Goal: Task Accomplishment & Management: Use online tool/utility

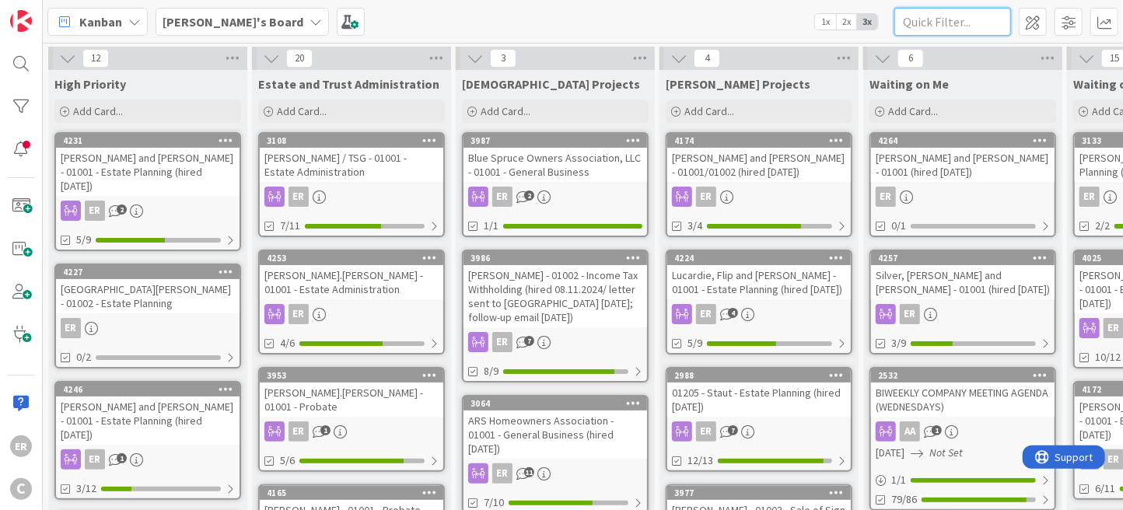
click at [937, 15] on input "text" at bounding box center [953, 22] width 117 height 28
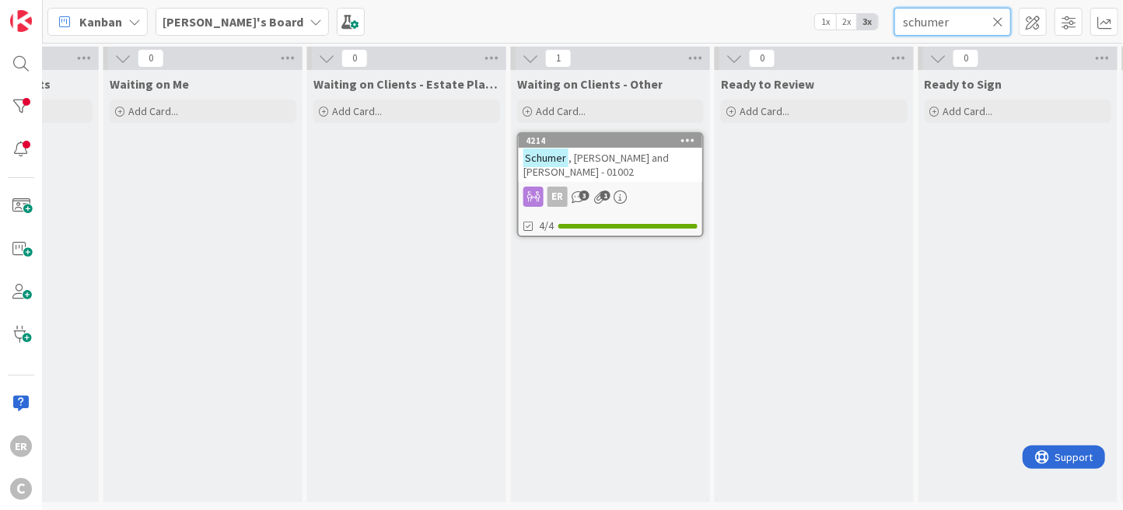
scroll to position [0, 858]
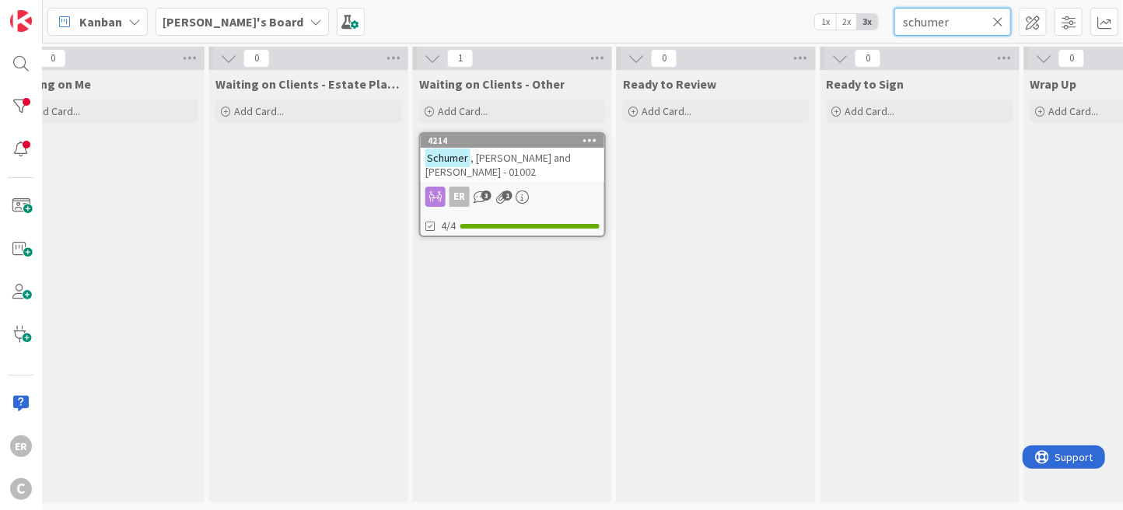
type input "schumer"
click at [562, 160] on span ", [PERSON_NAME] and [PERSON_NAME] - 01002" at bounding box center [497, 165] width 145 height 28
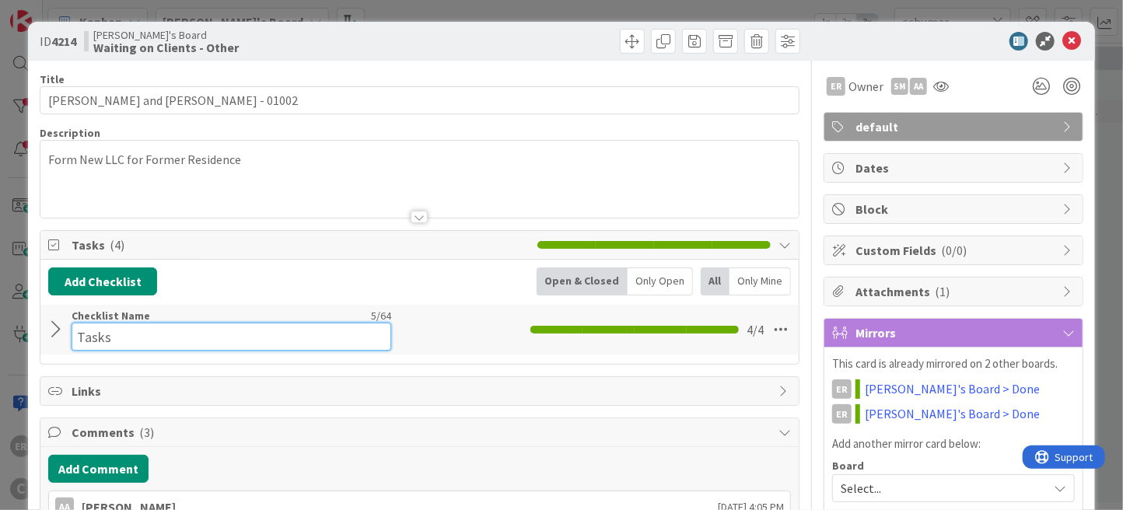
click at [84, 323] on input "Tasks" at bounding box center [232, 337] width 320 height 28
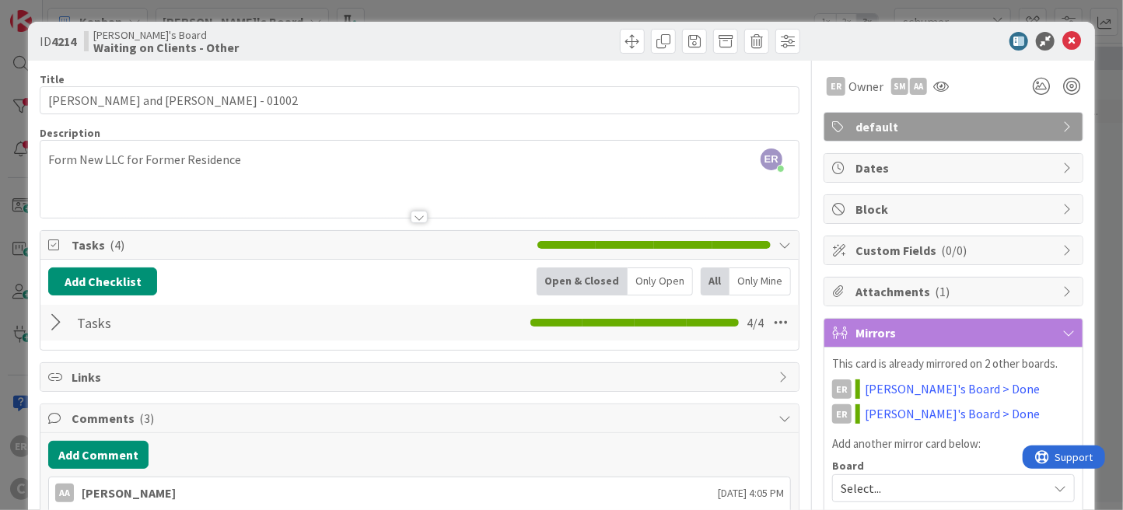
click at [54, 325] on div at bounding box center [58, 323] width 20 height 28
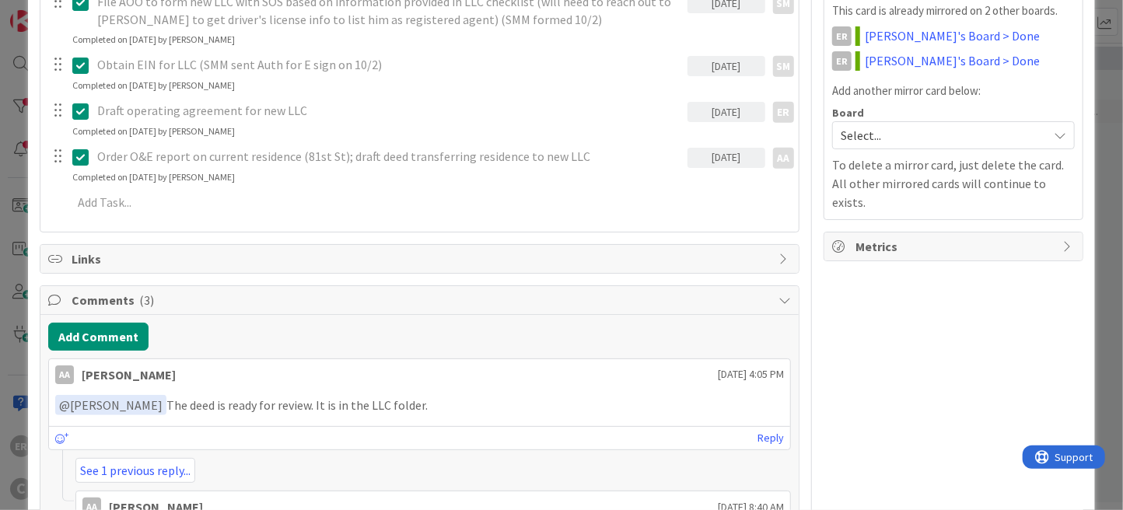
scroll to position [388, 0]
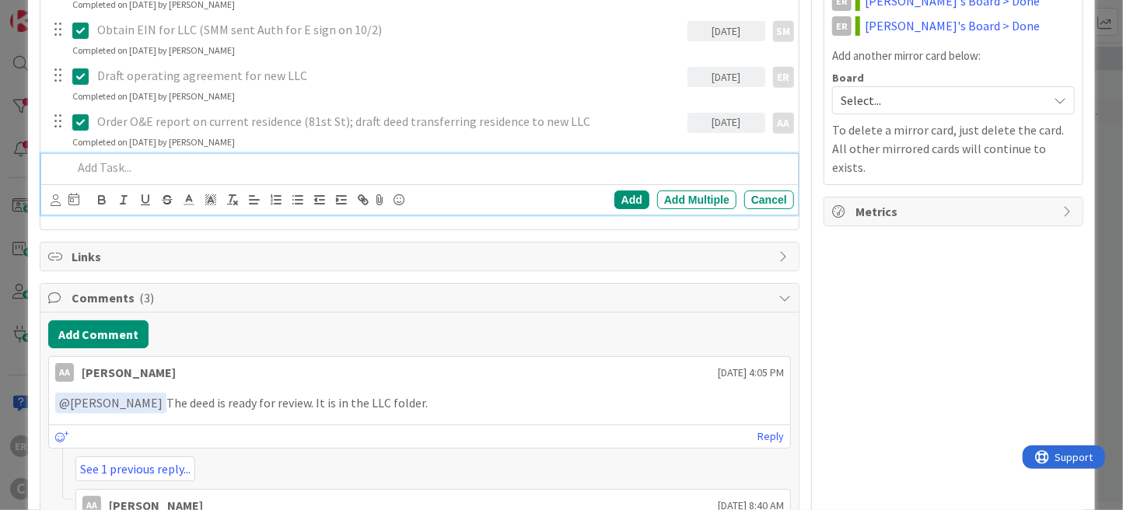
click at [200, 174] on div at bounding box center [430, 167] width 728 height 27
click at [57, 200] on icon at bounding box center [56, 200] width 10 height 12
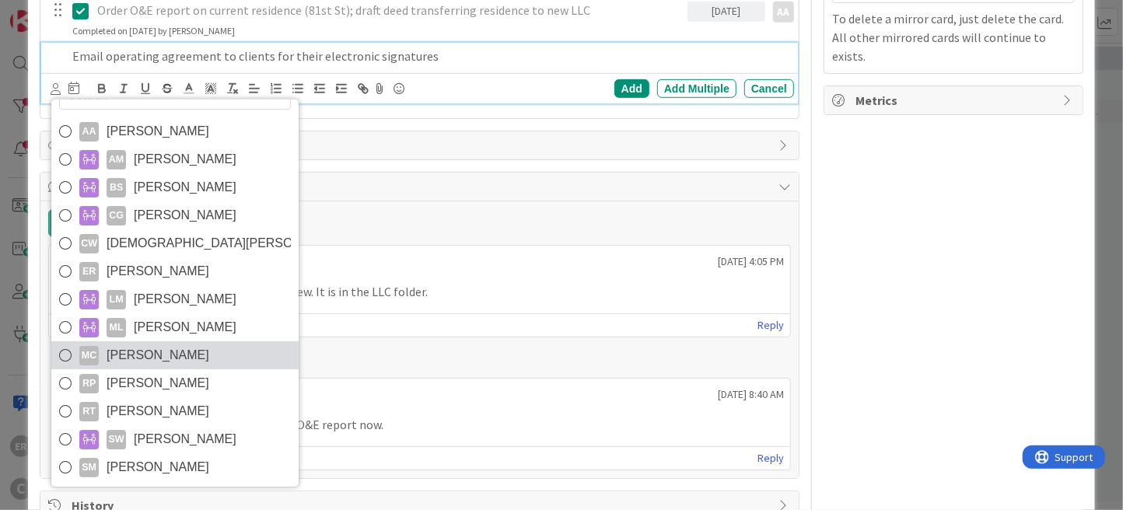
scroll to position [537, 0]
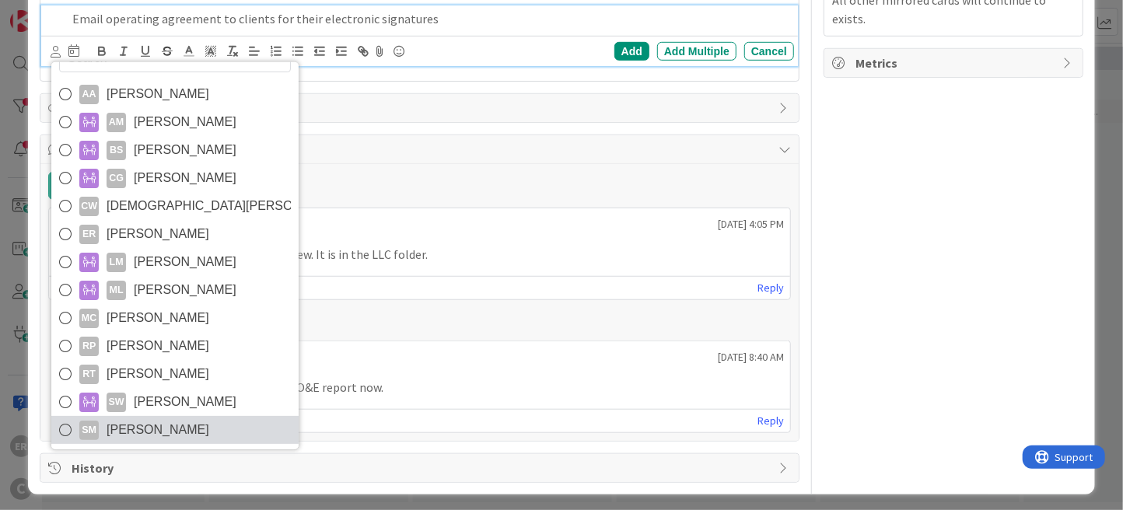
click at [184, 432] on span "[PERSON_NAME]" at bounding box center [158, 429] width 103 height 23
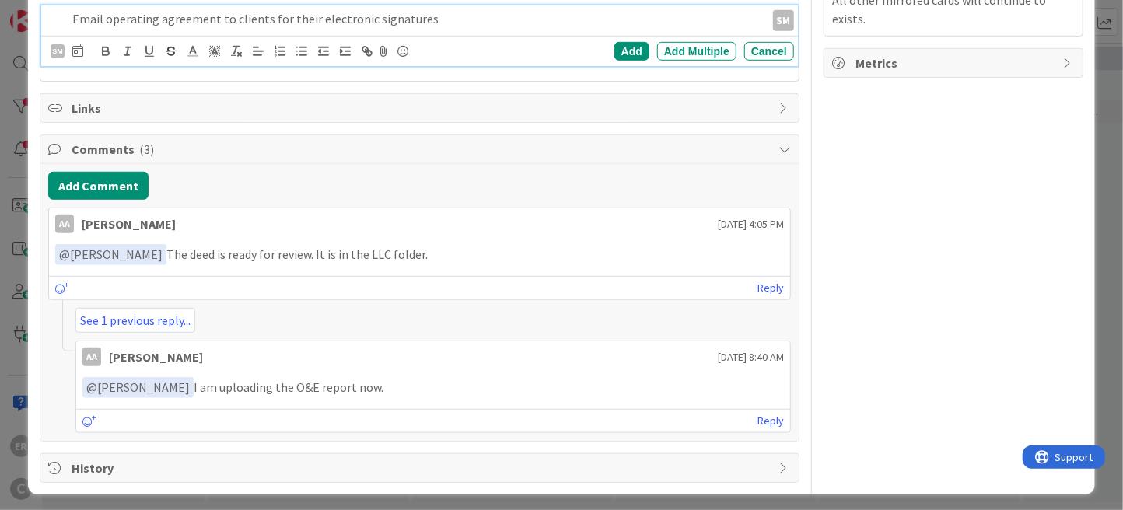
scroll to position [303, 0]
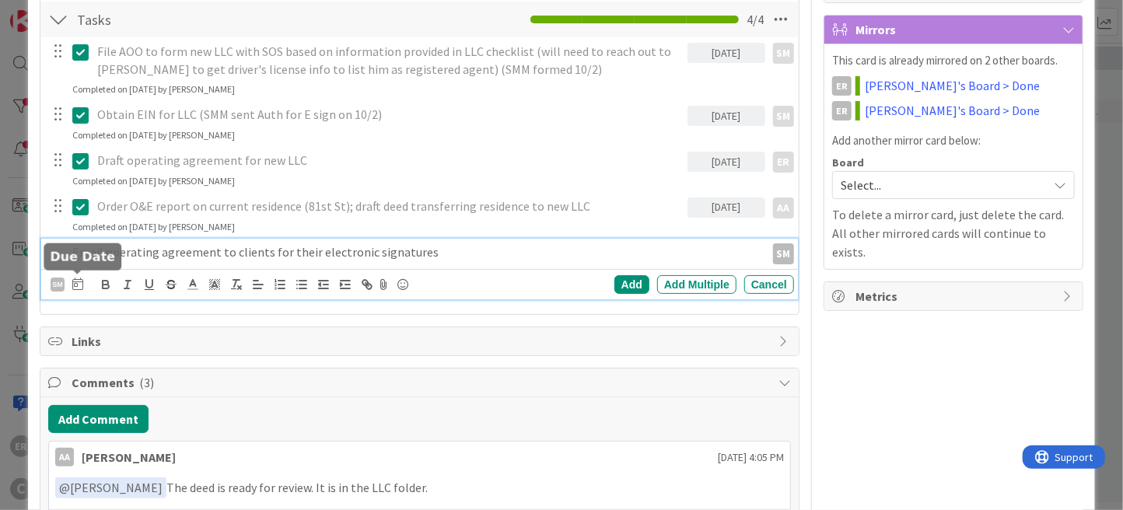
click at [74, 282] on icon at bounding box center [77, 284] width 11 height 12
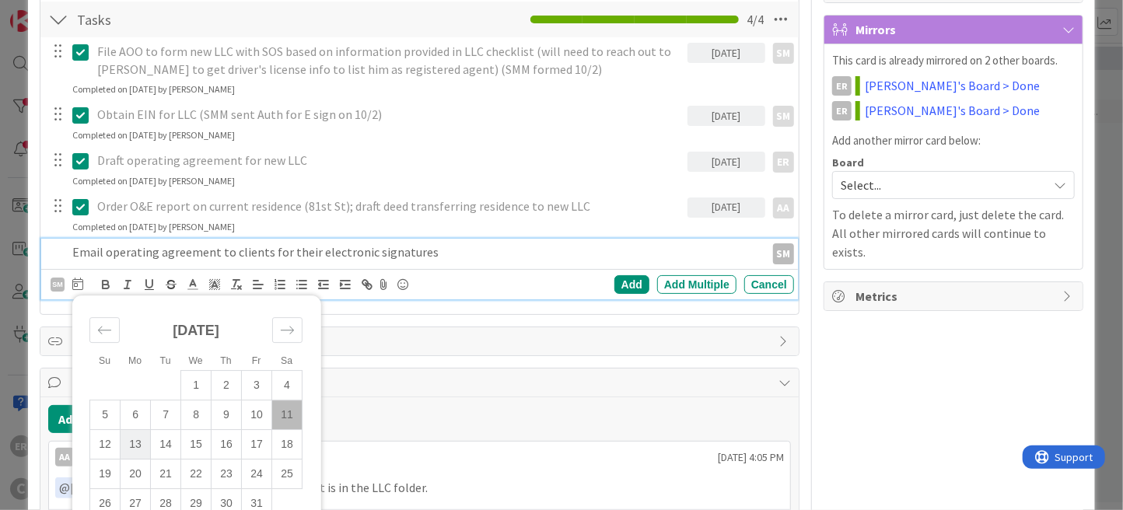
click at [130, 446] on td "13" at bounding box center [136, 445] width 30 height 30
type input "[DATE]"
click at [614, 280] on div "Add" at bounding box center [631, 284] width 35 height 19
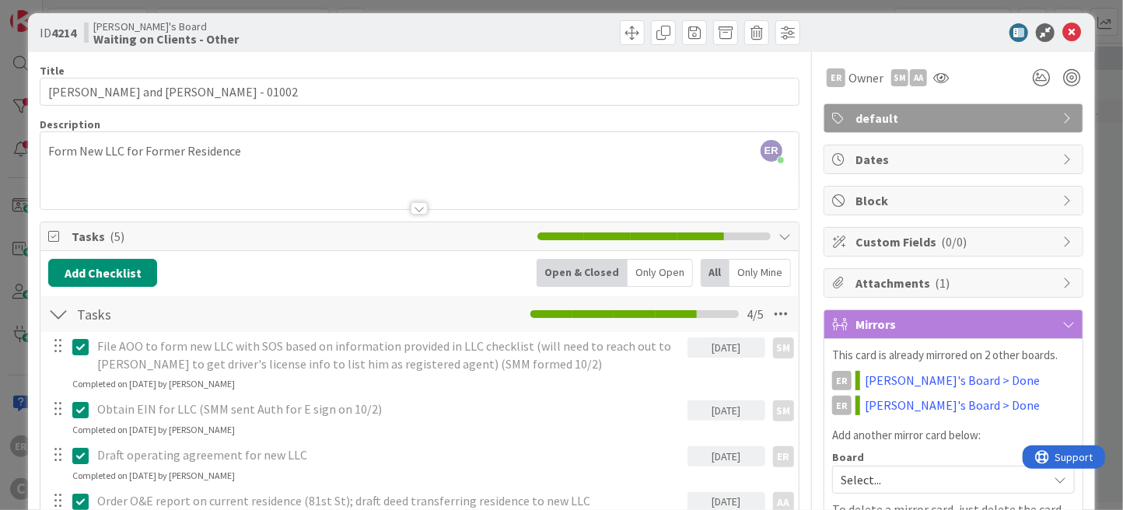
scroll to position [0, 0]
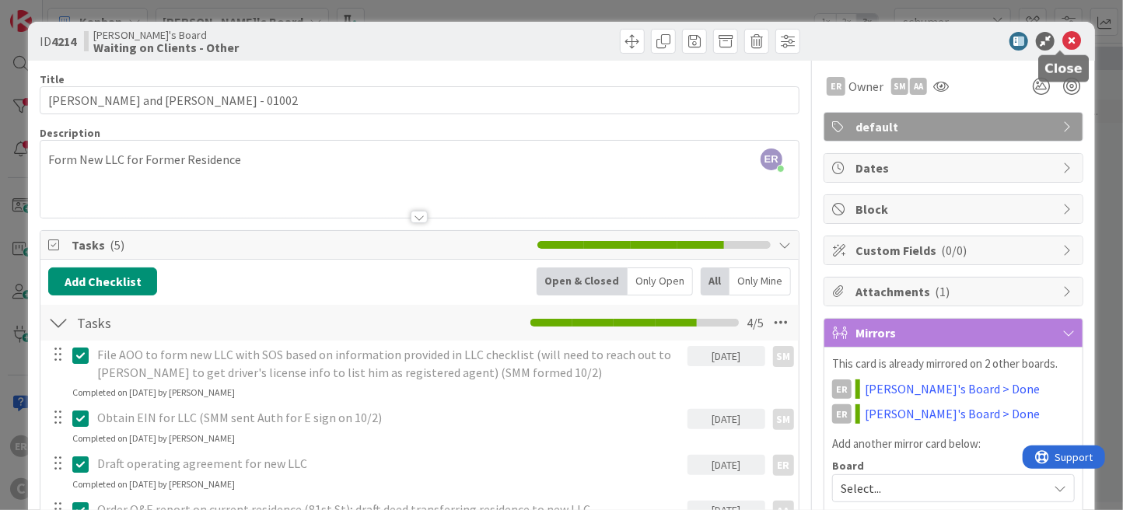
click at [1063, 37] on icon at bounding box center [1072, 41] width 19 height 19
